Goal: Task Accomplishment & Management: Manage account settings

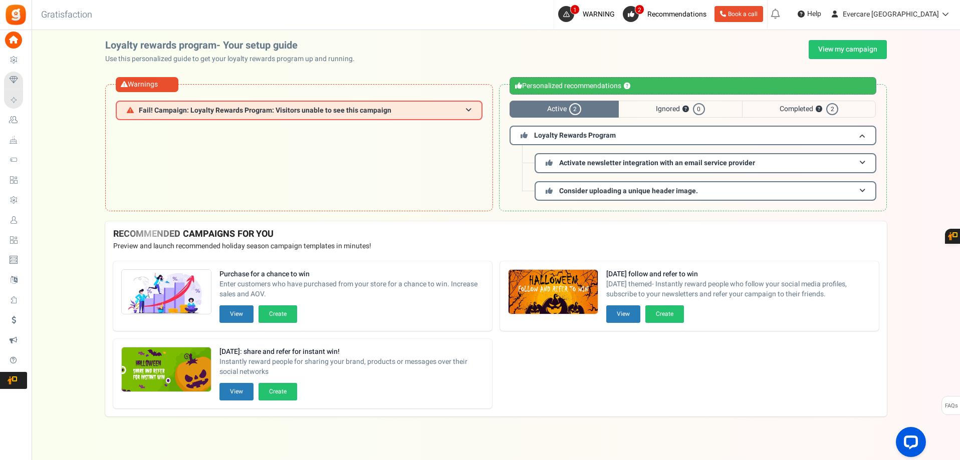
click at [0, 0] on span "Users" at bounding box center [0, 0] width 0 height 0
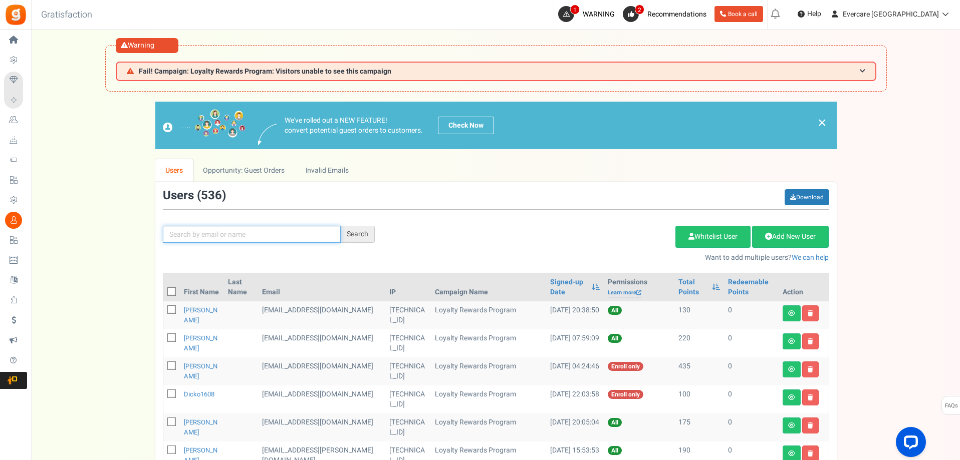
click at [201, 231] on input "text" at bounding box center [252, 234] width 178 height 17
type input "[PERSON_NAME]"
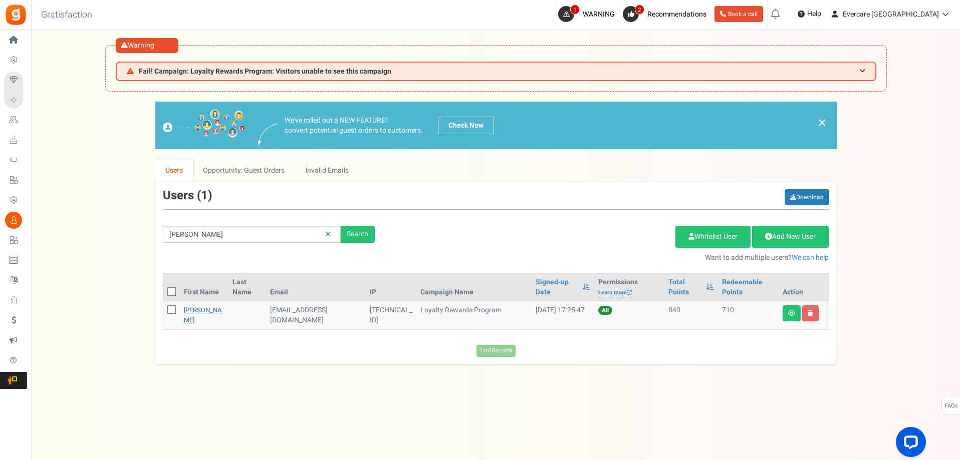
click at [189, 310] on link "[PERSON_NAME]" at bounding box center [203, 316] width 38 height 20
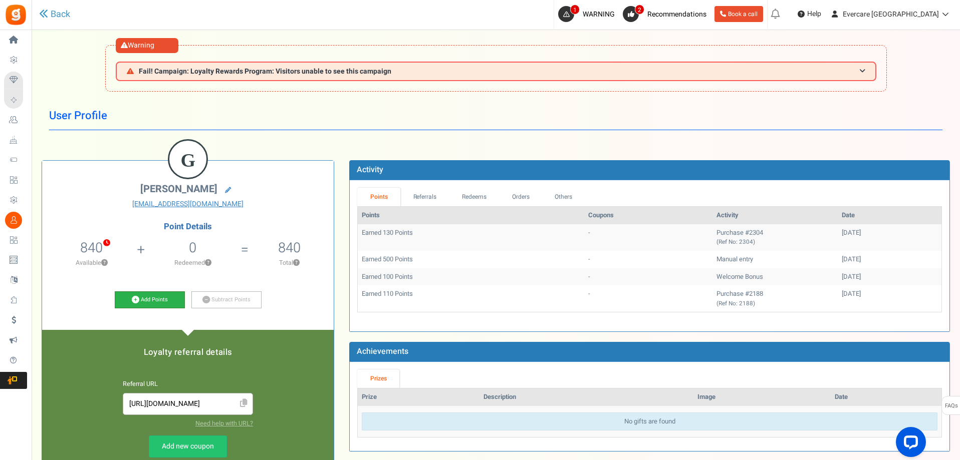
click at [167, 298] on link "Add Points" at bounding box center [150, 300] width 70 height 17
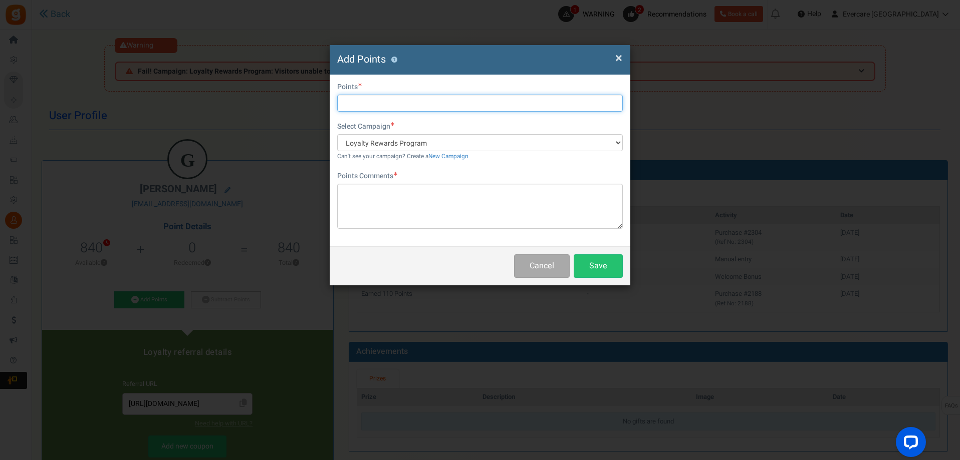
click at [384, 98] on input "text" at bounding box center [480, 103] width 286 height 17
type input "500"
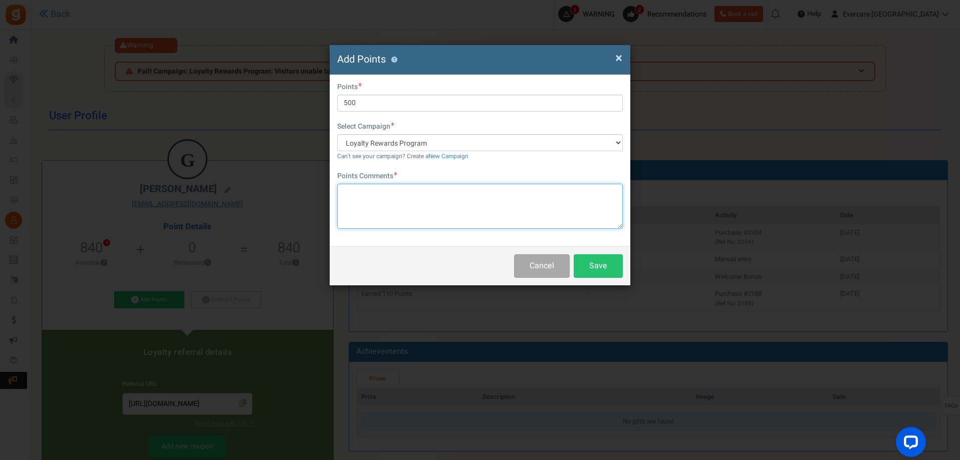
click at [522, 190] on textarea at bounding box center [480, 206] width 286 height 45
paste textarea "Provided product review/feedback"
type textarea "Provided product review/feedback"
click at [610, 271] on button "Save" at bounding box center [598, 266] width 49 height 24
